Goal: Task Accomplishment & Management: Manage account settings

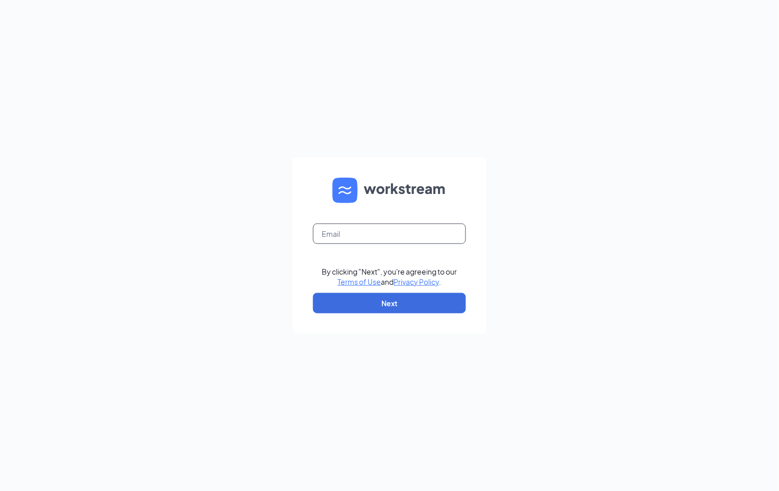
click at [355, 235] on input "text" at bounding box center [389, 233] width 153 height 20
type input "dwhitley@krnblz.com"
click at [369, 297] on button "Next" at bounding box center [389, 303] width 153 height 20
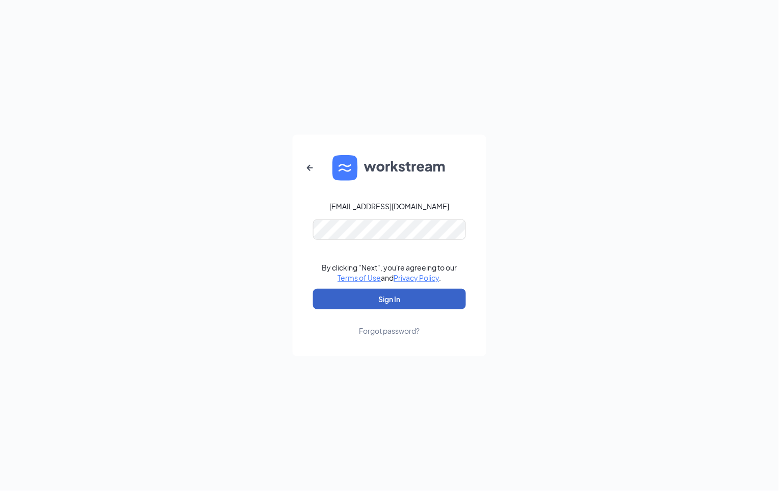
click at [354, 307] on button "Sign In" at bounding box center [389, 299] width 153 height 20
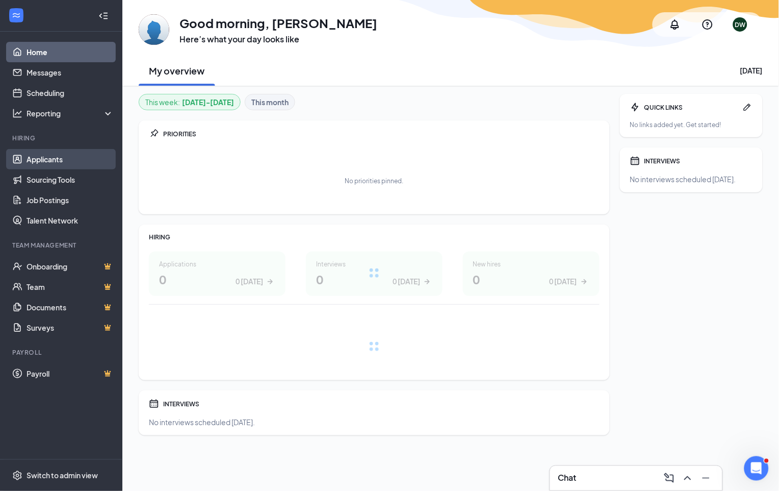
click at [63, 157] on link "Applicants" at bounding box center [70, 159] width 87 height 20
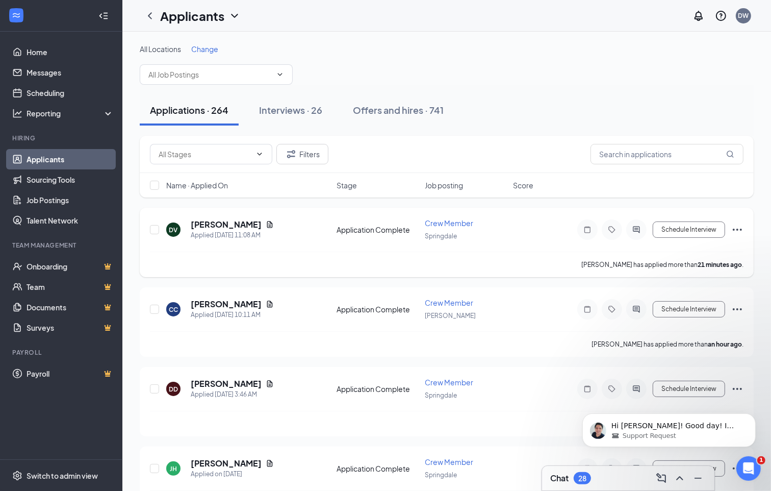
click at [743, 227] on icon "Ellipses" at bounding box center [737, 229] width 12 height 12
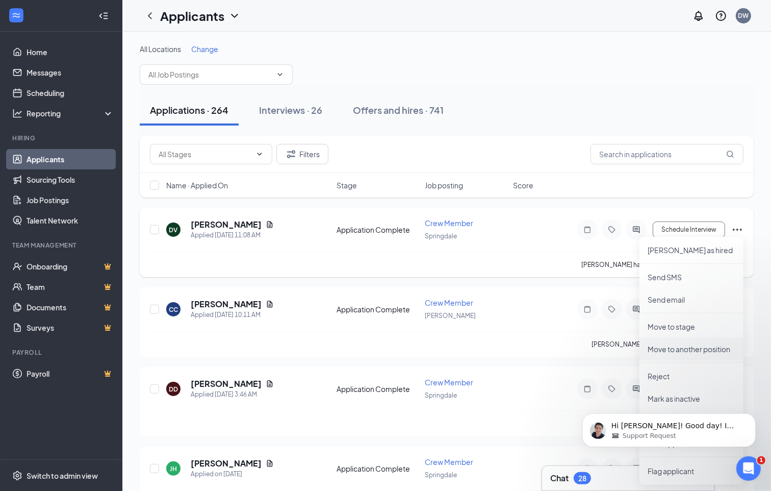
click at [687, 348] on p "Move to another position" at bounding box center [692, 349] width 88 height 10
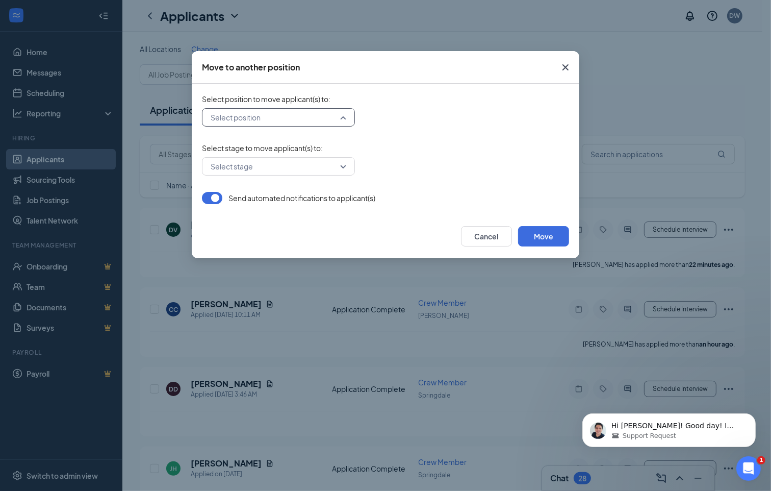
click at [341, 116] on input "search" at bounding box center [275, 117] width 134 height 17
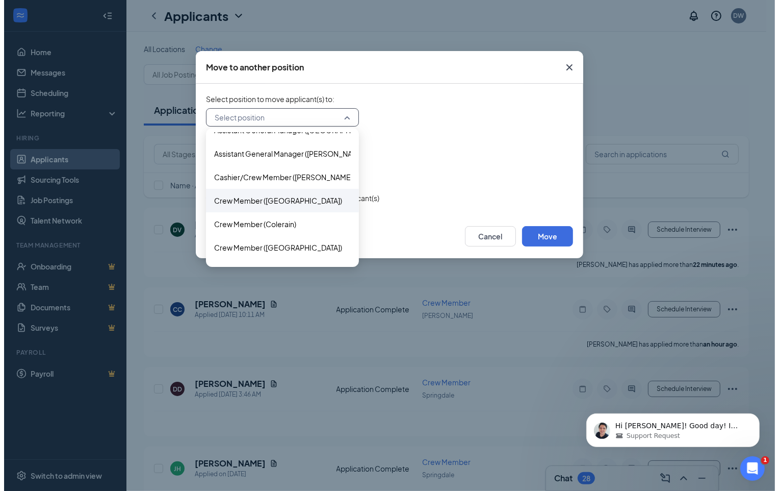
scroll to position [113, 0]
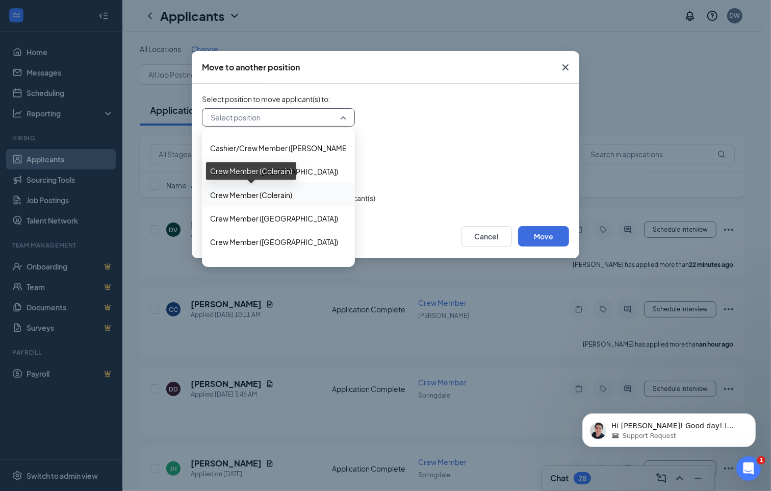
click at [236, 192] on span "Crew Member (Colerain)" at bounding box center [251, 194] width 82 height 11
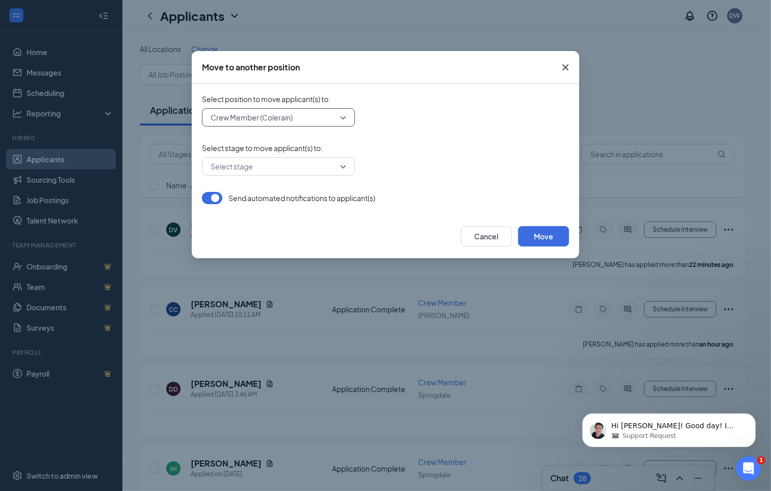
click at [347, 166] on div "Select stage" at bounding box center [278, 166] width 153 height 18
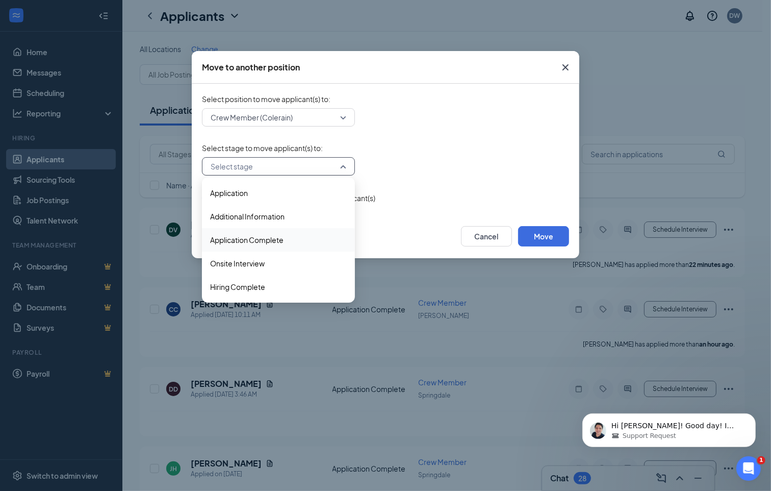
click at [272, 234] on span "Application Complete" at bounding box center [246, 239] width 73 height 11
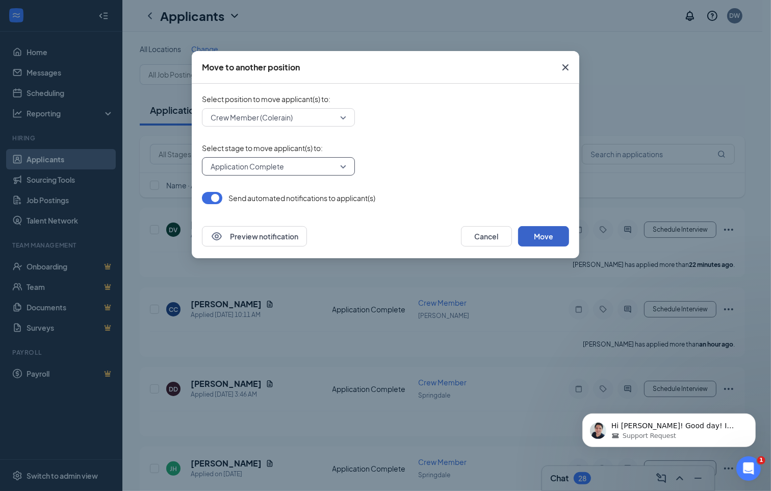
click at [539, 237] on button "Move" at bounding box center [543, 236] width 51 height 20
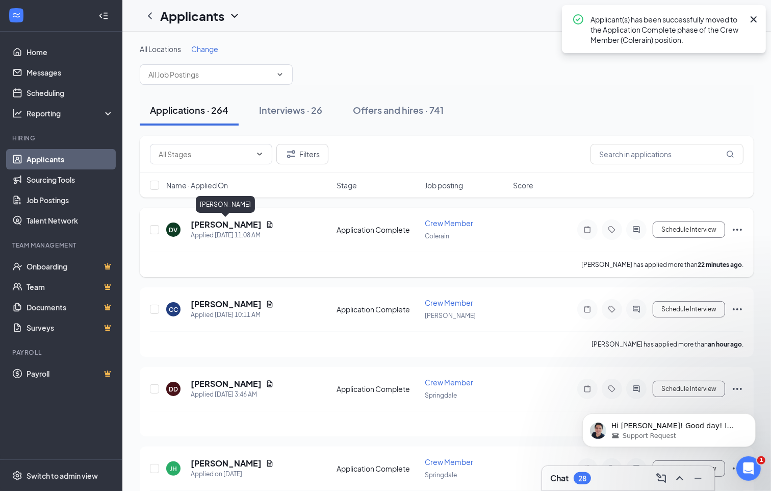
click at [227, 223] on h5 "[PERSON_NAME]" at bounding box center [226, 224] width 71 height 11
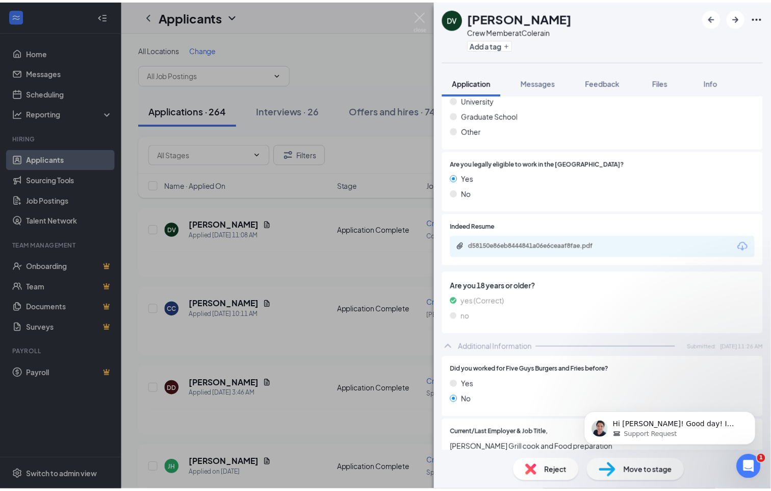
scroll to position [510, 0]
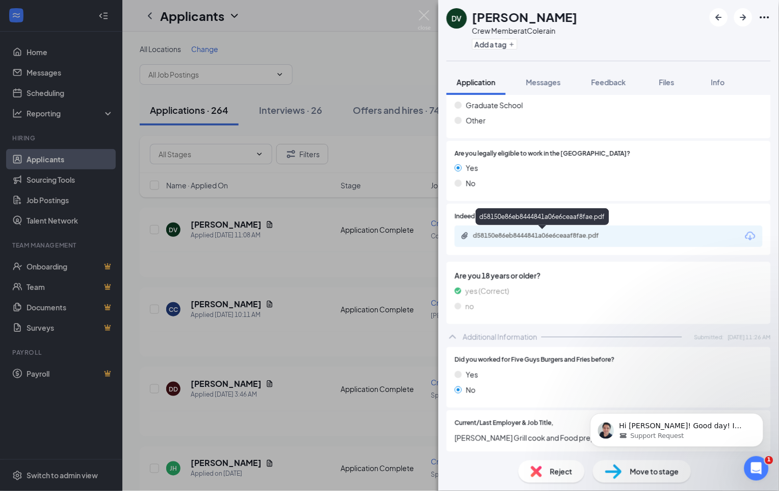
click at [549, 234] on div "d58150e86eb8444841a06e6ceaaf8fae.pdf" at bounding box center [544, 236] width 143 height 8
click at [422, 14] on img at bounding box center [424, 20] width 13 height 20
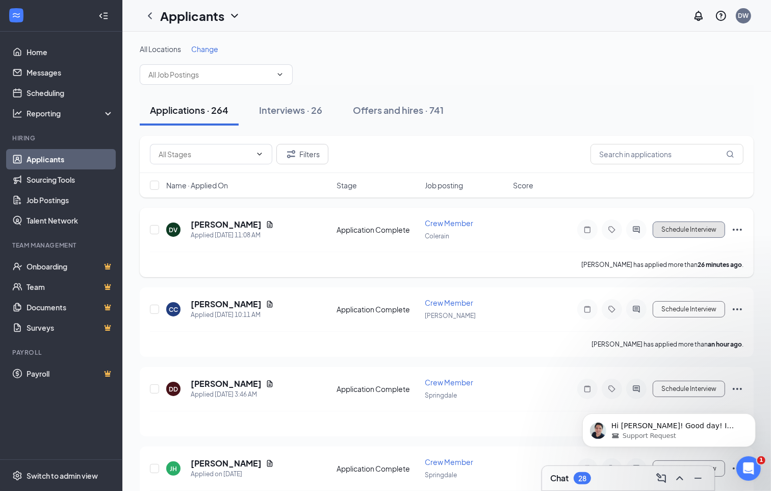
click at [677, 223] on button "Schedule Interview" at bounding box center [689, 229] width 72 height 16
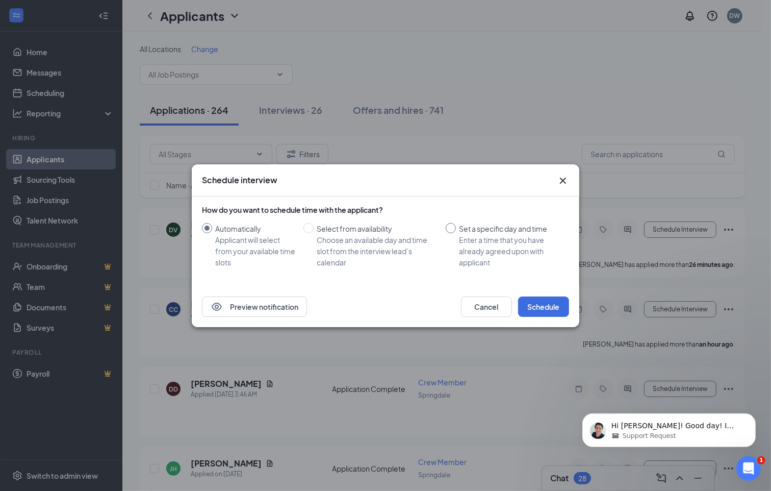
click at [450, 228] on input "Set a specific day and time Enter a time that you have already agreed upon with…" at bounding box center [451, 228] width 10 height 10
radio input "true"
radio input "false"
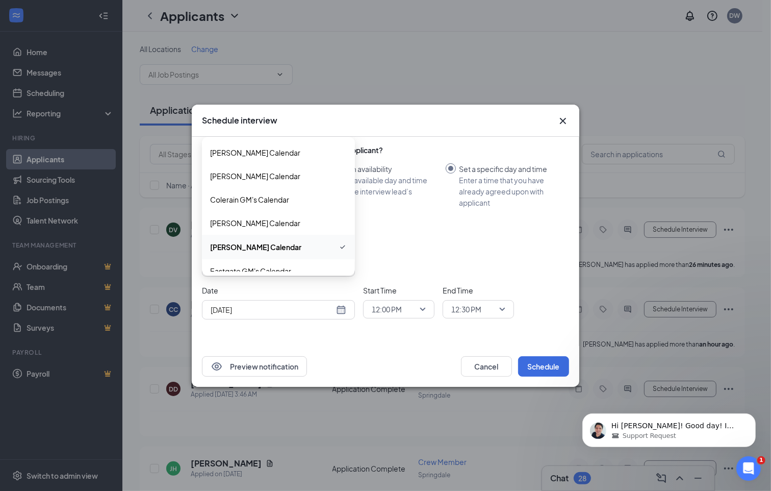
click at [347, 263] on div "[PERSON_NAME] Calendar" at bounding box center [278, 267] width 153 height 18
click at [279, 197] on span "Colerain GM's Calendar" at bounding box center [249, 199] width 79 height 11
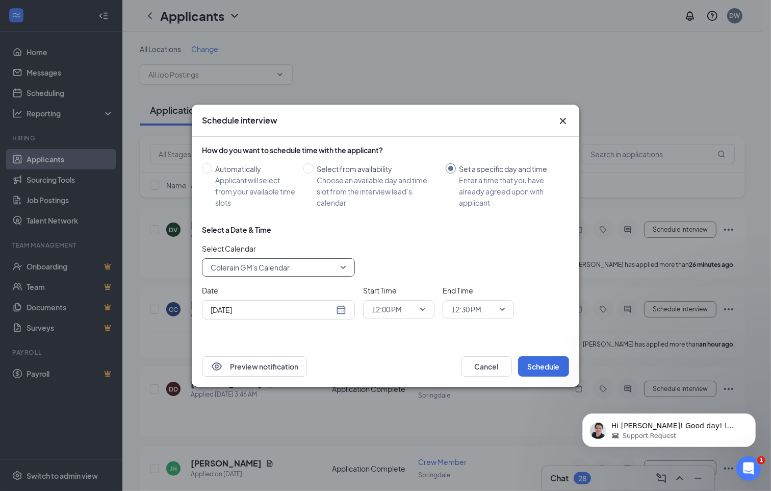
click at [339, 309] on div "[DATE]" at bounding box center [279, 309] width 136 height 11
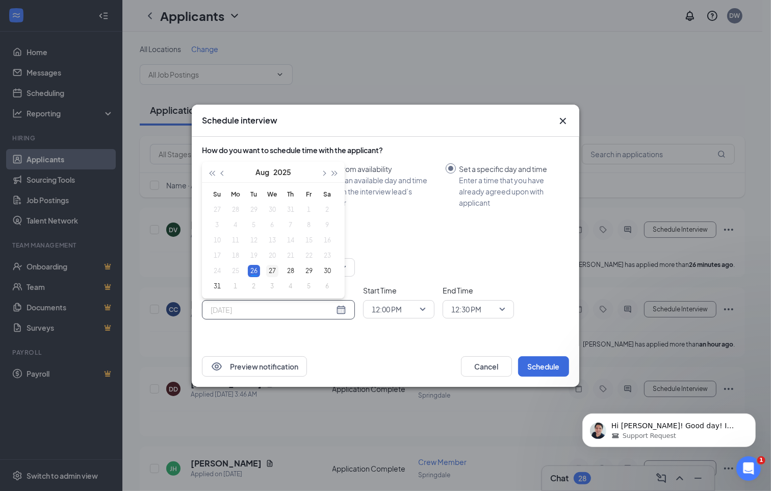
type input "[DATE]"
click at [271, 269] on div "27" at bounding box center [272, 271] width 12 height 12
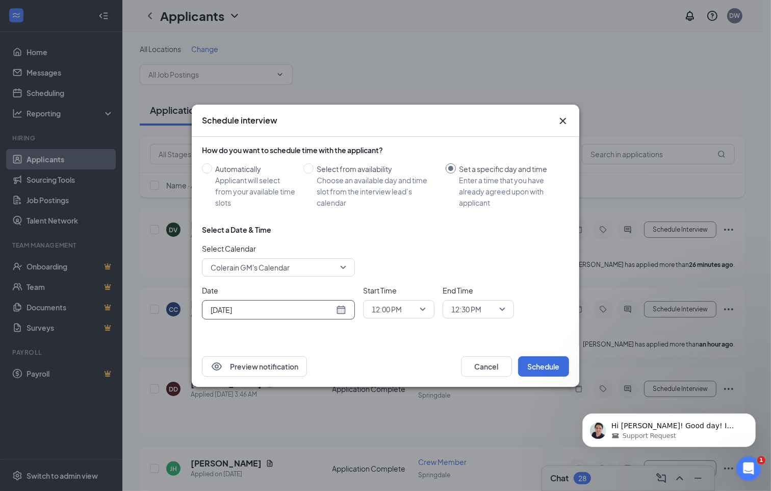
click at [424, 309] on span "12:00 PM" at bounding box center [399, 308] width 54 height 15
click at [392, 273] on div "03:00 PM" at bounding box center [398, 280] width 71 height 23
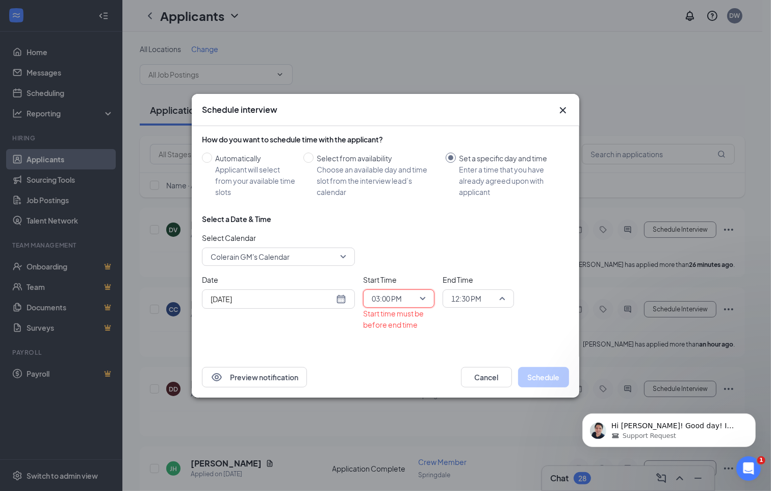
click at [502, 298] on span "12:30 PM" at bounding box center [478, 298] width 54 height 15
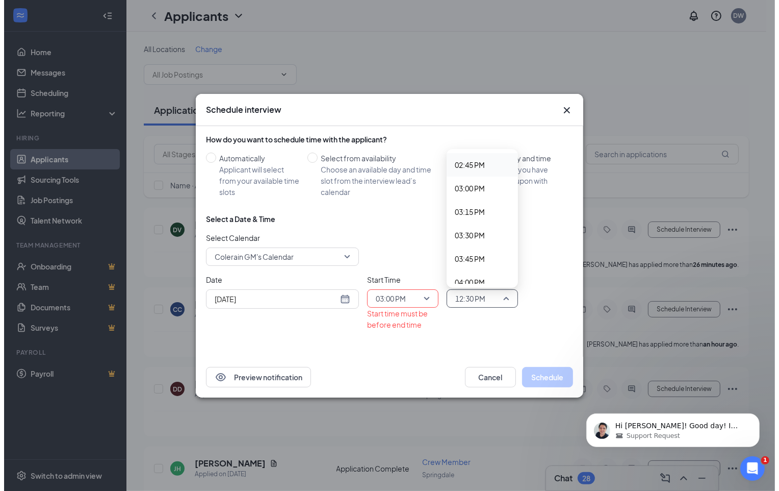
scroll to position [1407, 0]
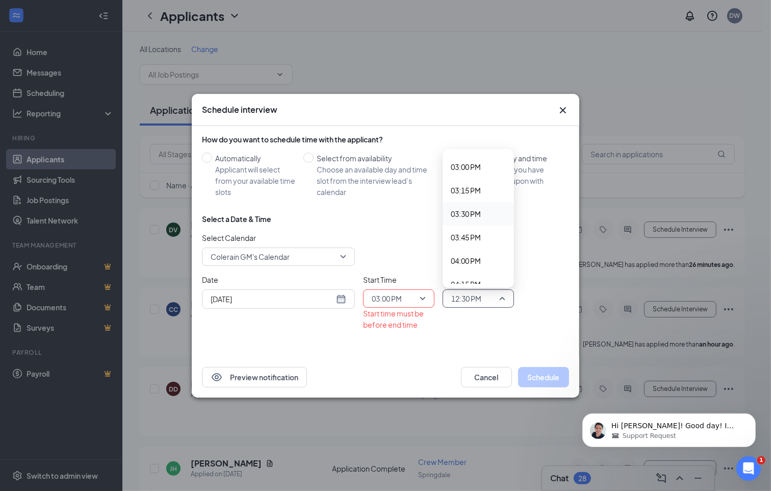
click at [469, 212] on span "03:30 PM" at bounding box center [466, 213] width 30 height 11
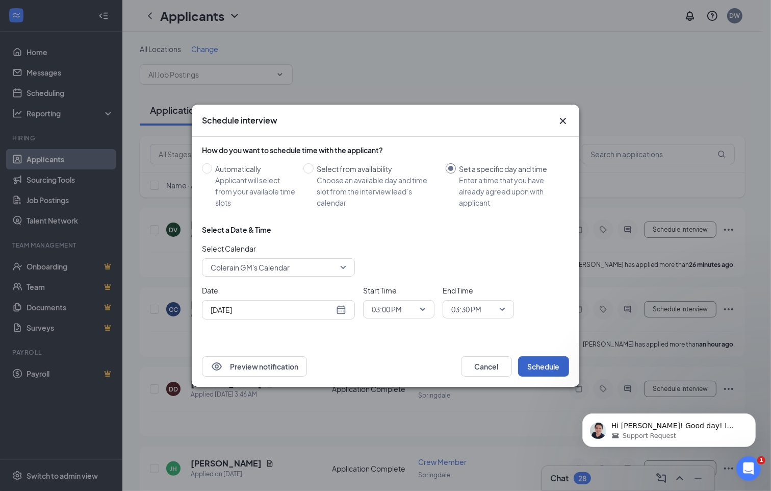
click at [546, 366] on button "Schedule" at bounding box center [543, 366] width 51 height 20
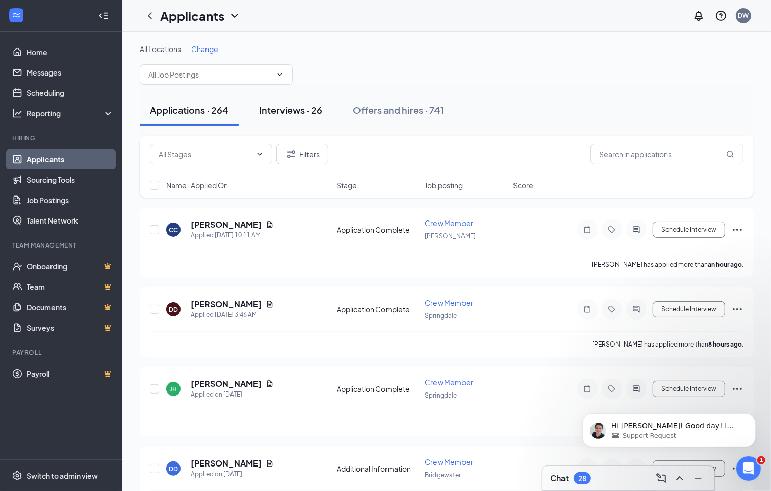
click at [291, 106] on div "Interviews · 26" at bounding box center [290, 110] width 63 height 13
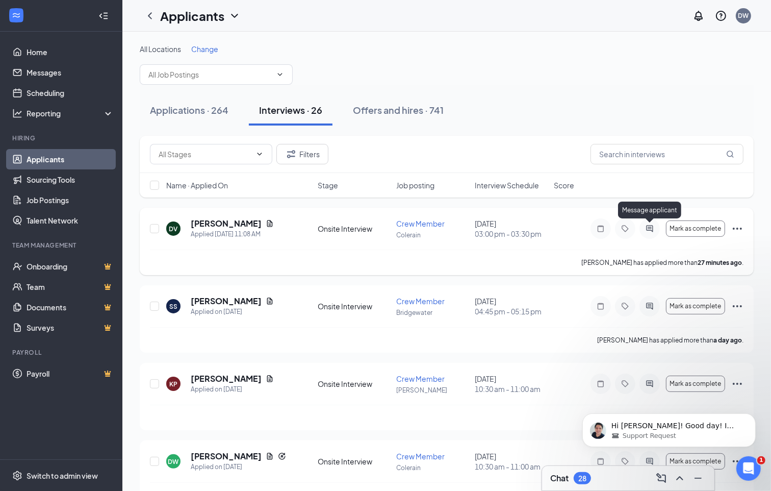
click at [649, 228] on icon "ActiveChat" at bounding box center [650, 228] width 12 height 8
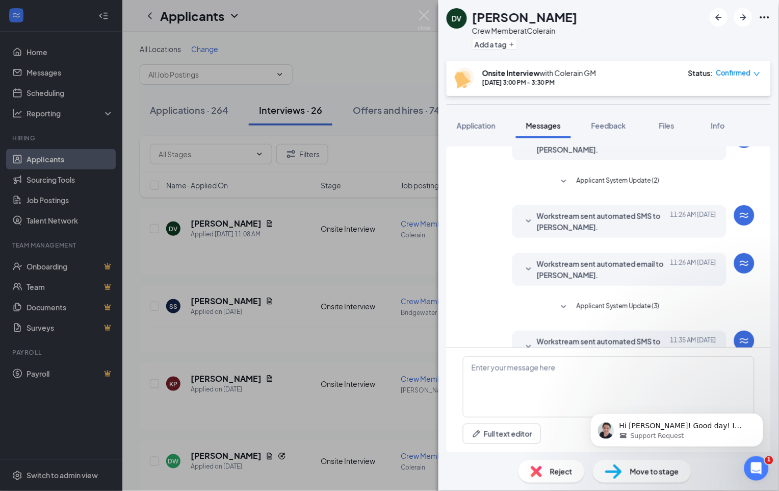
scroll to position [130, 0]
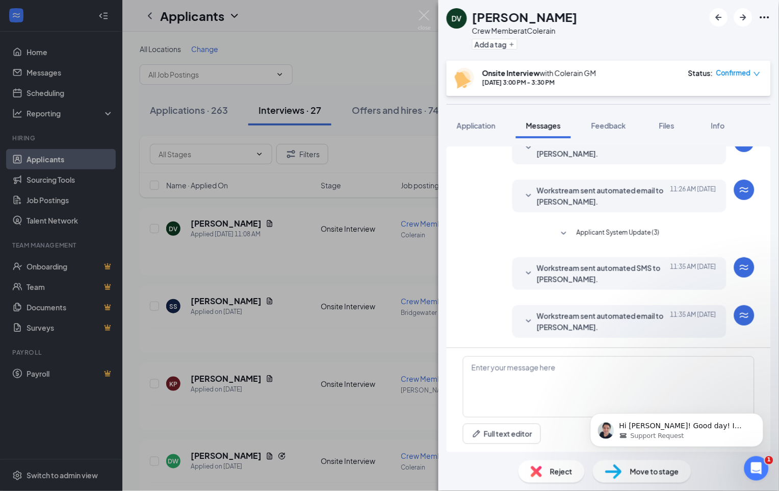
click at [604, 319] on span "Workstream sent automated email to [PERSON_NAME]." at bounding box center [604, 321] width 134 height 22
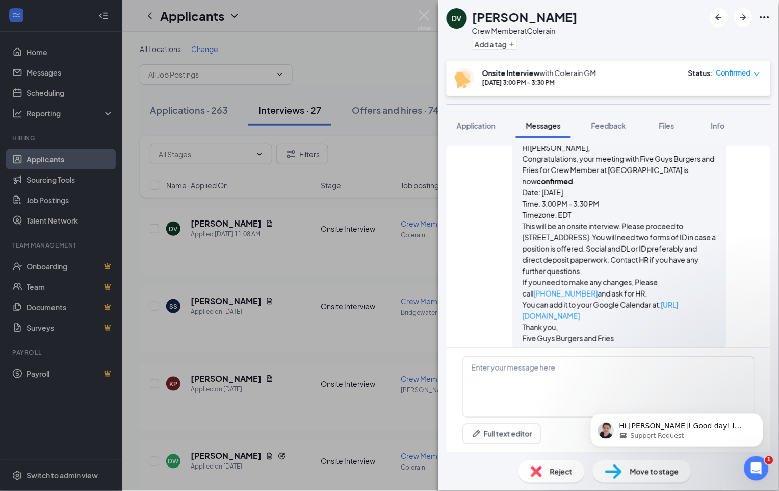
scroll to position [270, 0]
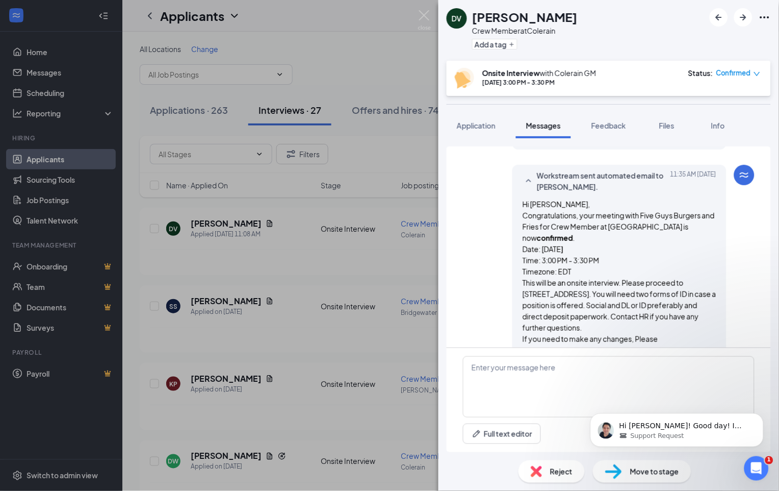
drag, startPoint x: 515, startPoint y: 201, endPoint x: 585, endPoint y: 333, distance: 149.7
click at [585, 333] on span "Hi [PERSON_NAME], Congratulations, your meeting with Five Guys Burgers and [PER…" at bounding box center [620, 299] width 194 height 202
copy span "Hi [PERSON_NAME], Congratulations, your meeting with Five Guys Burgers and [PER…"
click at [501, 368] on textarea at bounding box center [609, 386] width 292 height 61
paste textarea "Hi [PERSON_NAME], Congratulations, your meeting with Five Guys Burgers and Frie…"
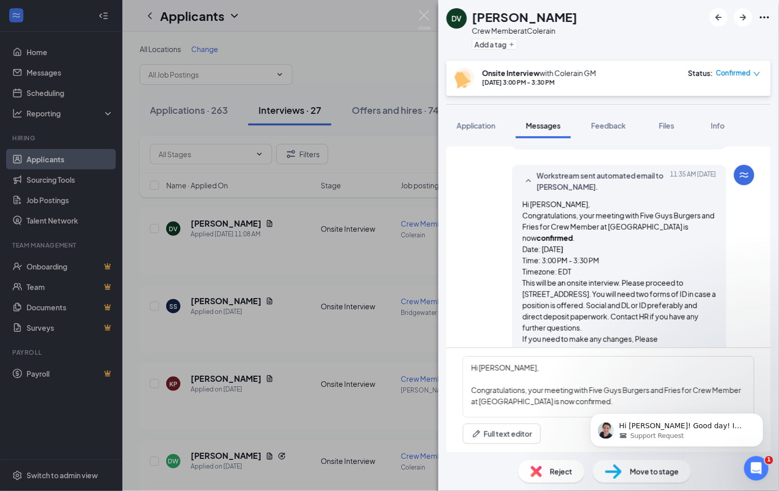
click at [607, 396] on body "Hi [PERSON_NAME]! Good day! I hope you are doing well [DATE]. I was able to spe…" at bounding box center [677, 426] width 196 height 63
click at [607, 397] on body "Hi [PERSON_NAME]! Good day! I hope you are doing well [DATE]. I was able to spe…" at bounding box center [677, 426] width 196 height 63
click at [607, 399] on body "Hi [PERSON_NAME]! Good day! I hope you are doing well [DATE]. I was able to spe…" at bounding box center [677, 426] width 196 height 63
click at [599, 400] on body "Hi [PERSON_NAME]! Good day! I hope you are doing well [DATE]. I was able to spe…" at bounding box center [677, 426] width 196 height 63
click at [596, 395] on body "Hi [PERSON_NAME]! Good day! I hope you are doing well [DATE]. I was able to spe…" at bounding box center [677, 426] width 196 height 63
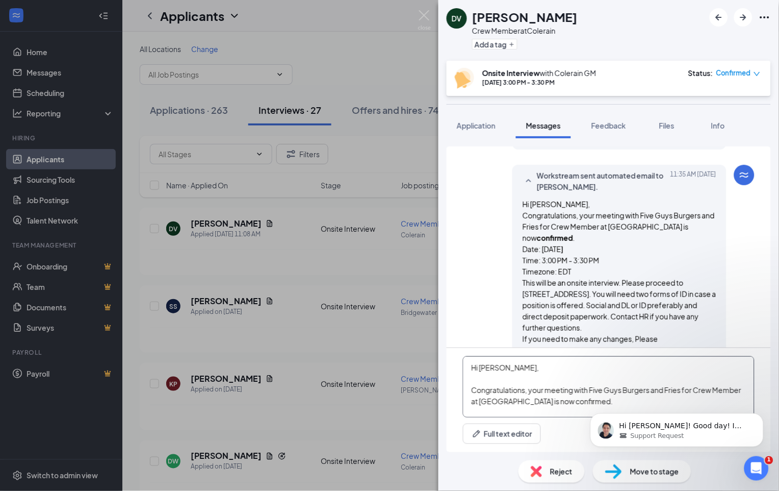
click at [579, 395] on textarea "Hi [PERSON_NAME], Congratulations, your meeting with Five Guys Burgers and Frie…" at bounding box center [609, 386] width 292 height 61
type textarea "Hi [PERSON_NAME], Congratulations, your meeting with Five Guys Burgers and Frie…"
click at [575, 426] on div "Full text editor Email SMS Send" at bounding box center [609, 433] width 292 height 20
click at [752, 462] on icon "Open Intercom Messenger" at bounding box center [755, 466] width 17 height 17
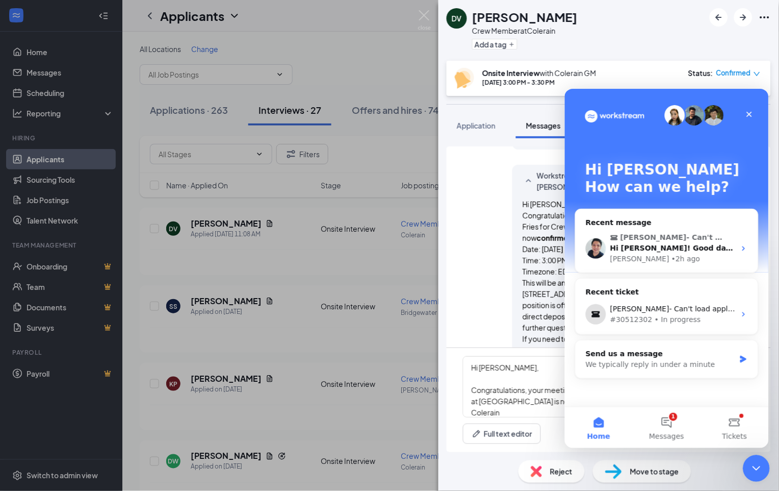
click at [754, 463] on icon "Close Intercom Messenger" at bounding box center [755, 467] width 12 height 12
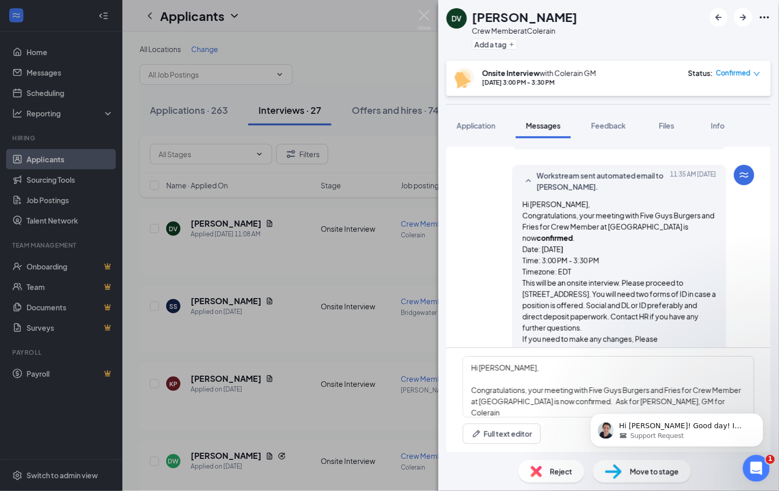
click at [757, 467] on icon "Open Intercom Messenger" at bounding box center [755, 466] width 17 height 17
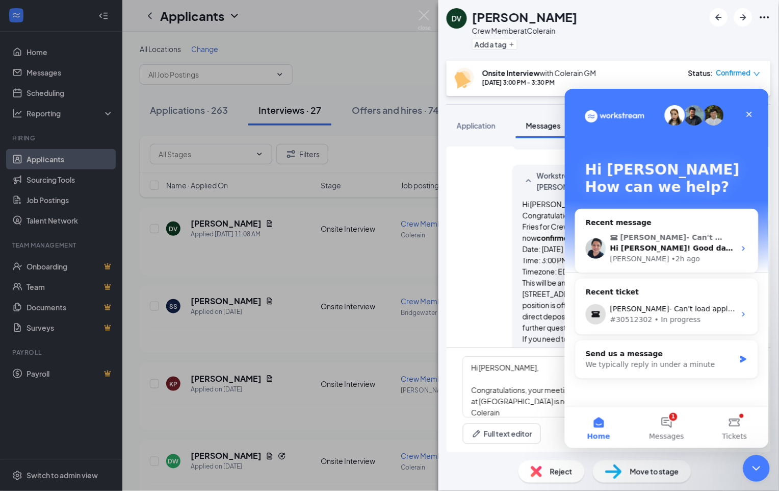
click at [759, 464] on icon "Close Intercom Messenger" at bounding box center [755, 467] width 12 height 12
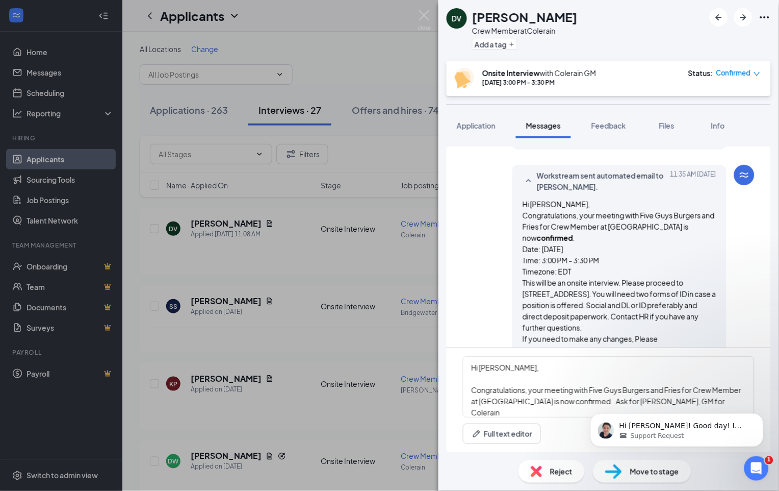
click html "Hi [PERSON_NAME]! Good day! I hope you are doing well [DATE]. I was able to spe…"
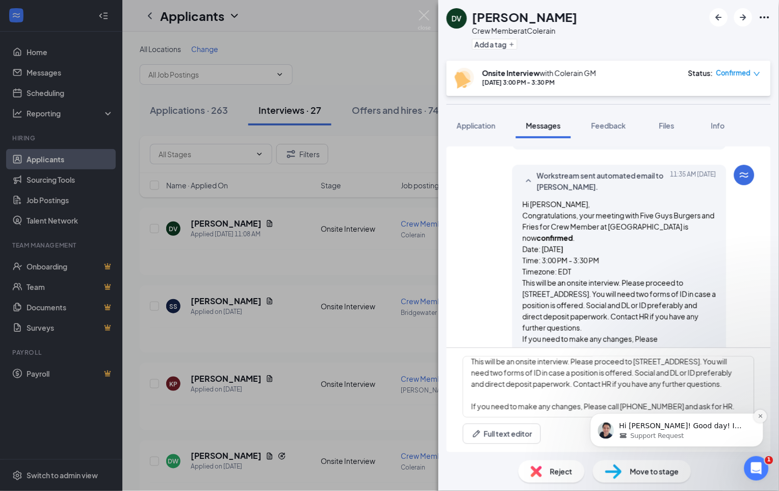
click at [758, 416] on icon "Dismiss notification" at bounding box center [761, 416] width 6 height 6
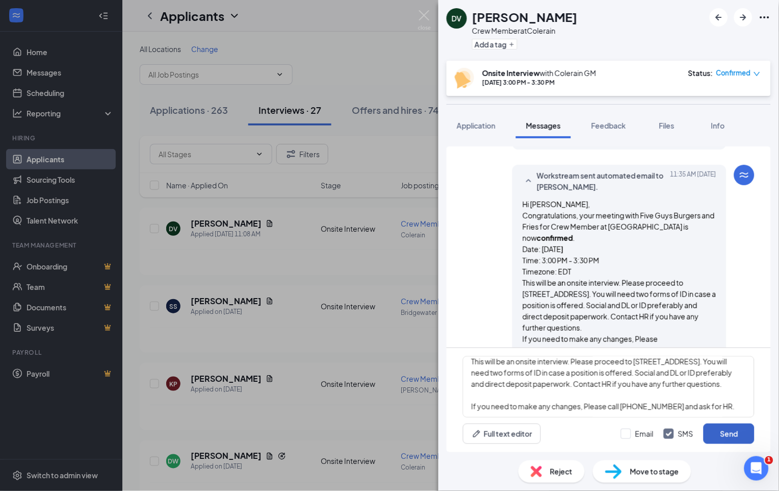
click at [733, 432] on button "Send" at bounding box center [729, 433] width 51 height 20
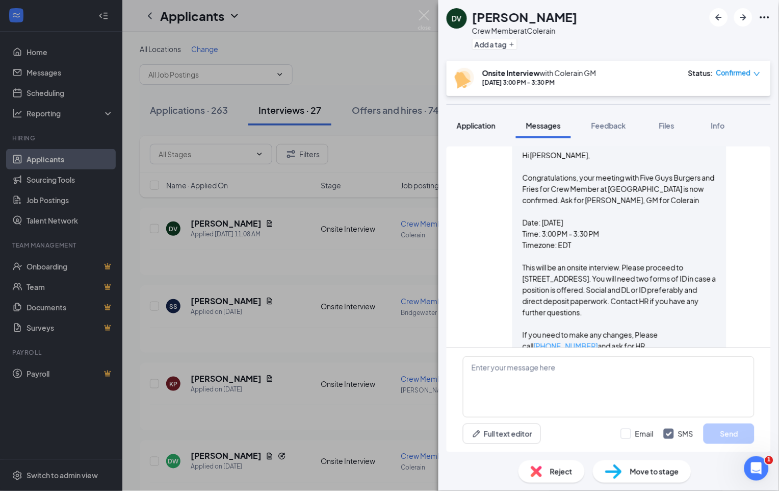
scroll to position [582, 0]
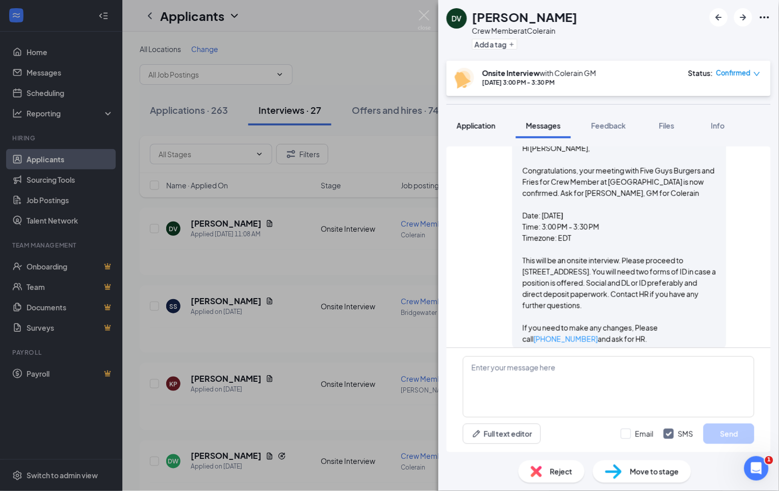
click at [470, 121] on span "Application" at bounding box center [476, 125] width 39 height 9
